Goal: Information Seeking & Learning: Learn about a topic

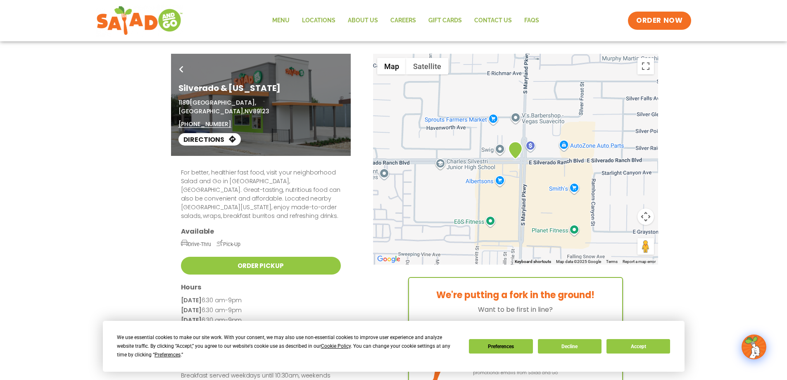
scroll to position [28, 0]
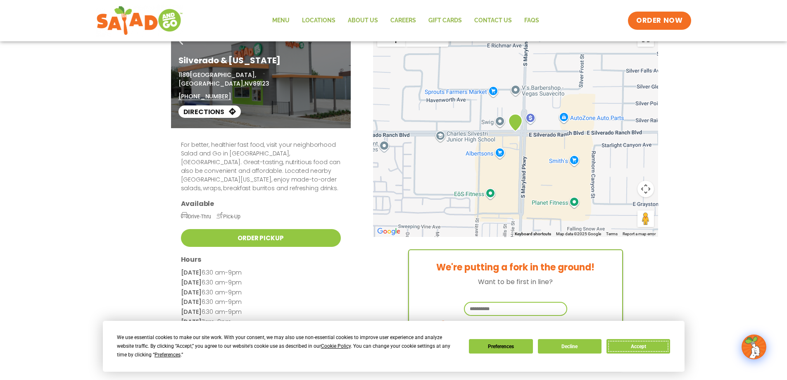
click at [648, 348] on button "Accept" at bounding box center [638, 346] width 64 height 14
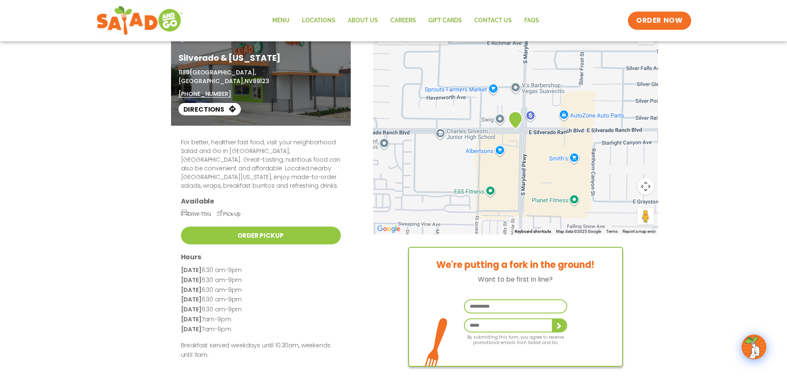
scroll to position [0, 0]
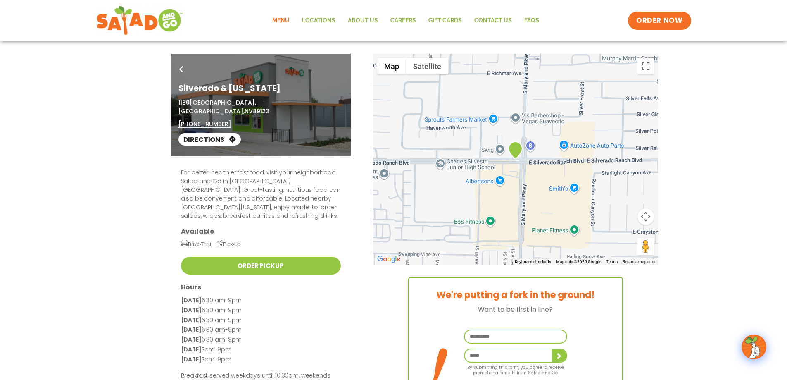
click at [289, 21] on link "Menu" at bounding box center [281, 20] width 30 height 19
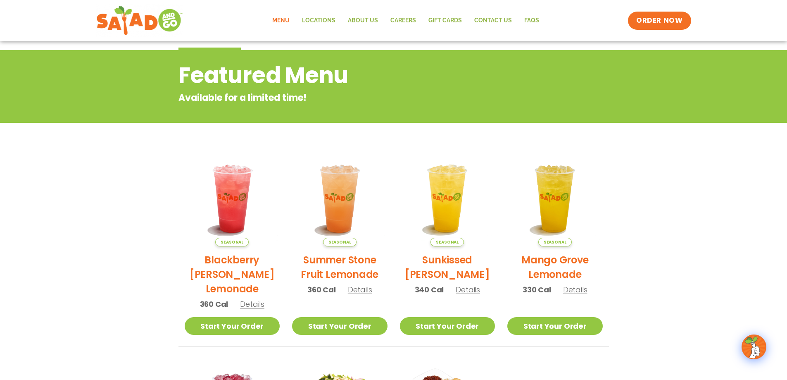
scroll to position [28, 0]
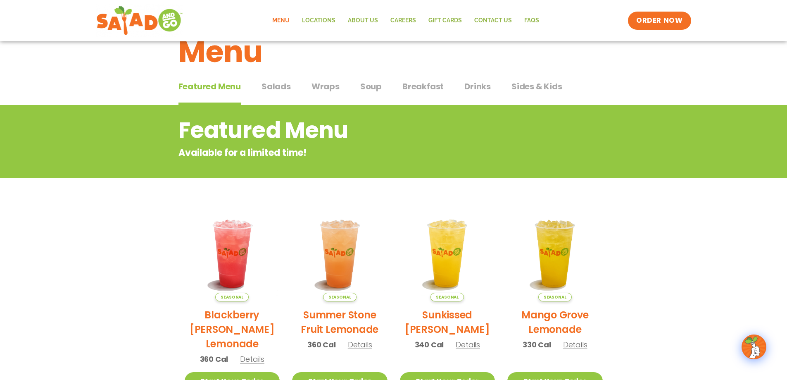
click at [271, 85] on span "Salads" at bounding box center [275, 86] width 29 height 12
